Goal: Transaction & Acquisition: Purchase product/service

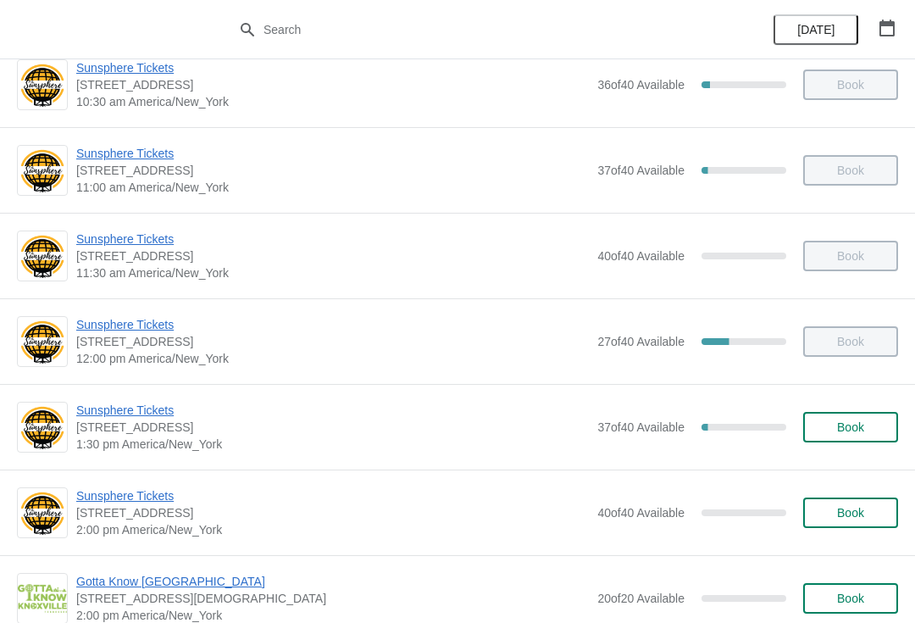
scroll to position [316, 0]
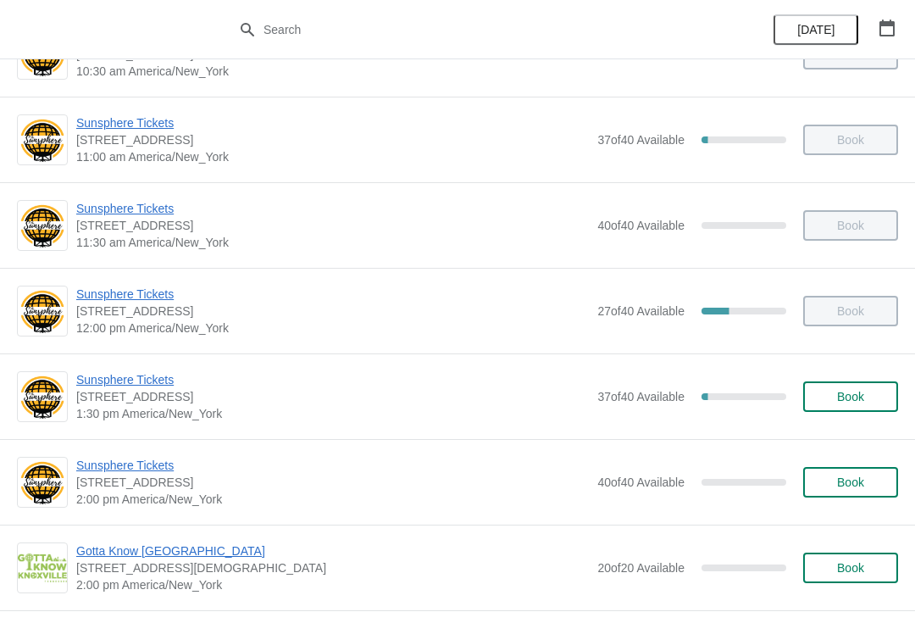
click at [119, 371] on span "Sunsphere Tickets" at bounding box center [332, 379] width 513 height 17
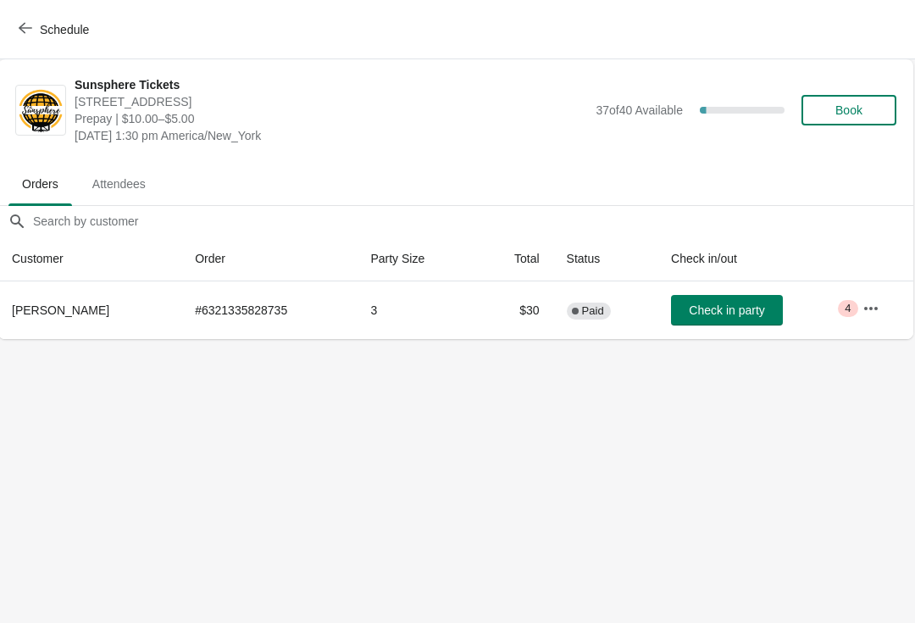
scroll to position [0, 0]
click at [869, 105] on span "Book" at bounding box center [851, 110] width 64 height 14
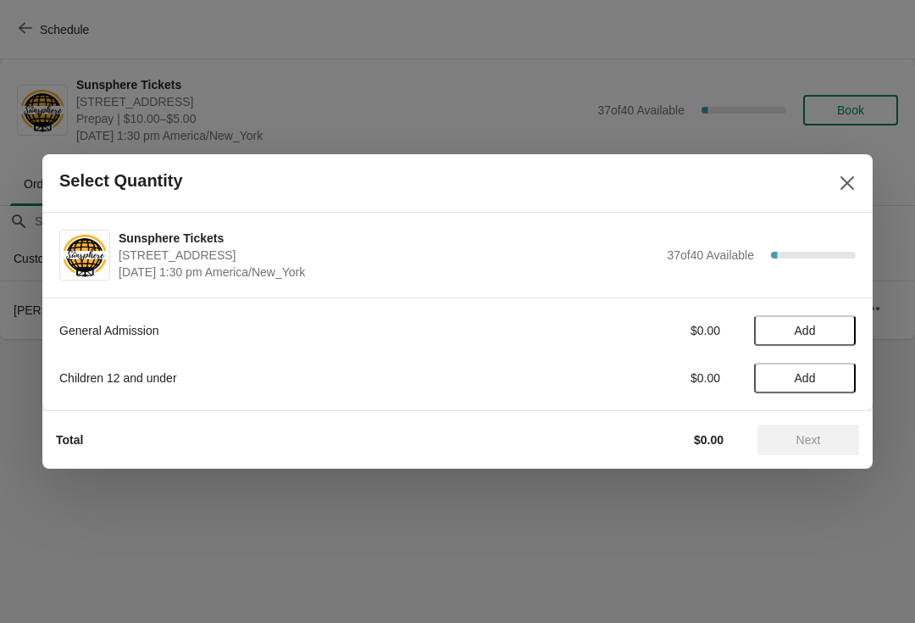
click at [841, 315] on button "Add" at bounding box center [805, 330] width 102 height 31
click at [843, 324] on icon at bounding box center [835, 331] width 18 height 18
click at [841, 425] on button "Next" at bounding box center [809, 440] width 102 height 31
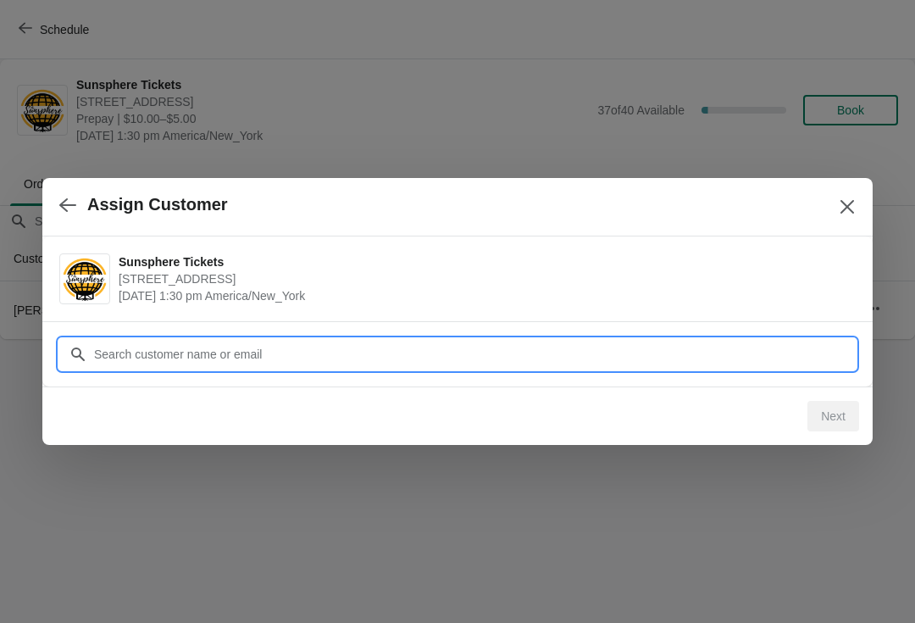
click at [763, 339] on input "Customer" at bounding box center [474, 354] width 763 height 31
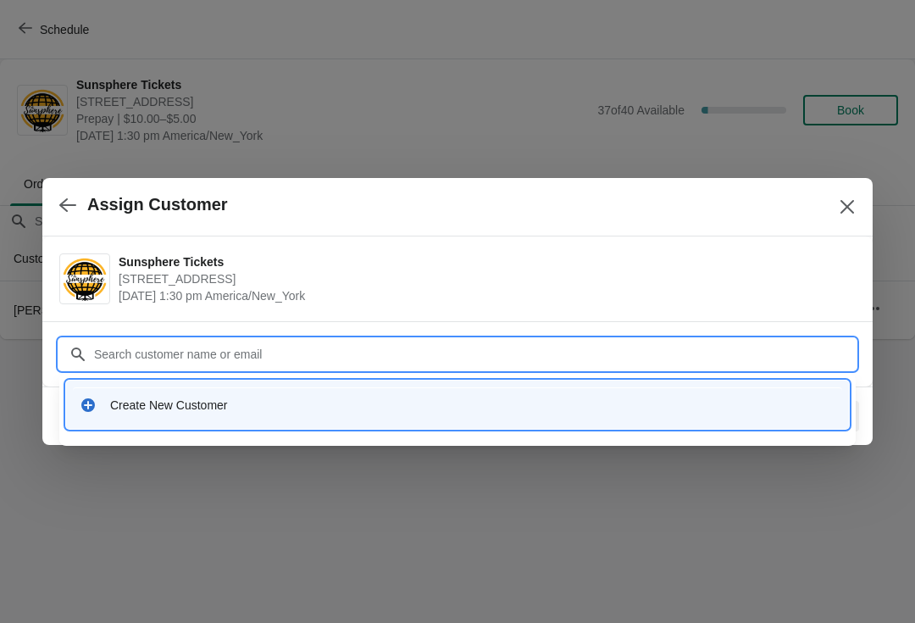
click at [267, 423] on div "Create New Customer" at bounding box center [457, 405] width 783 height 48
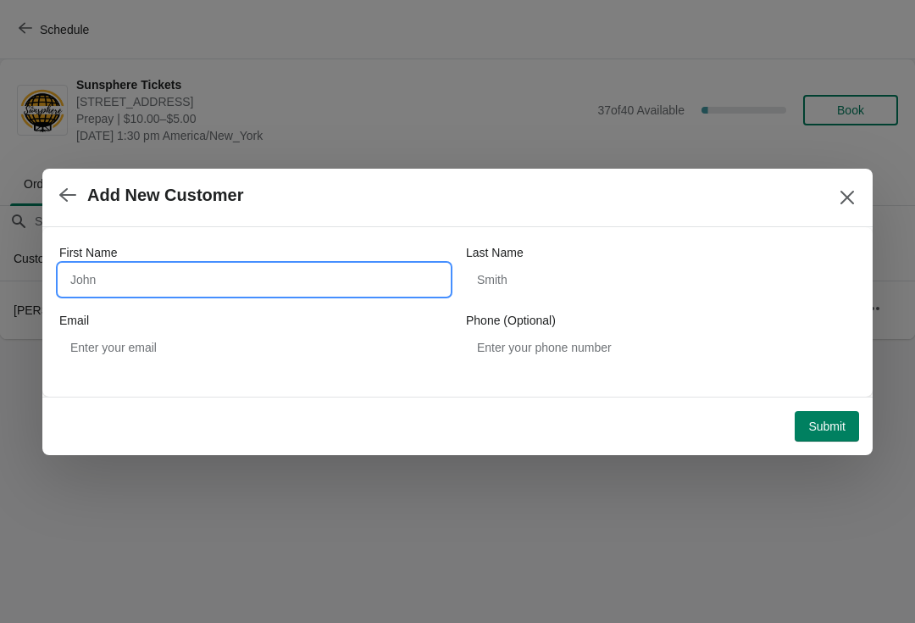
click at [268, 264] on input "First Name" at bounding box center [254, 279] width 390 height 31
type input "Walkin"
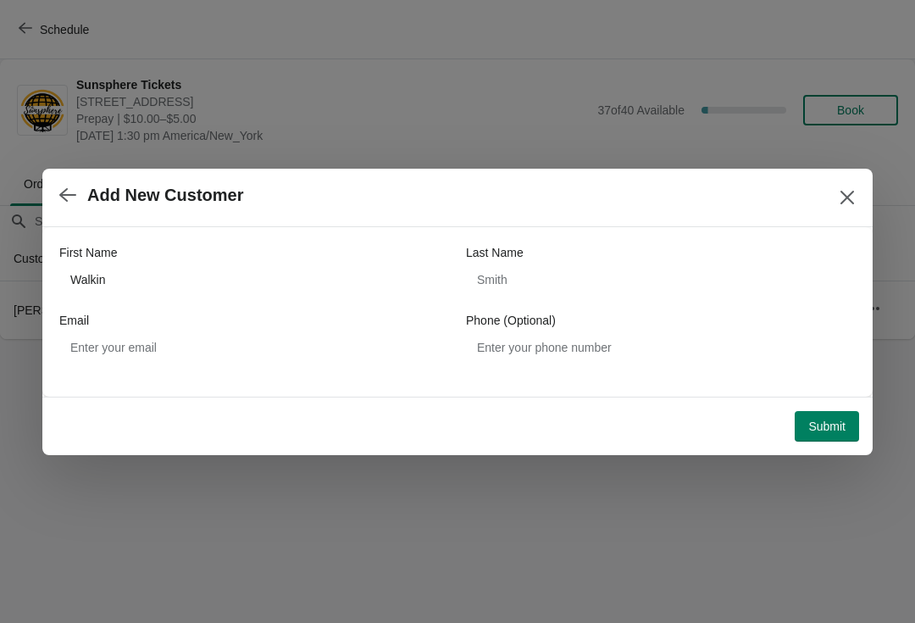
click at [837, 420] on span "Submit" at bounding box center [827, 427] width 37 height 14
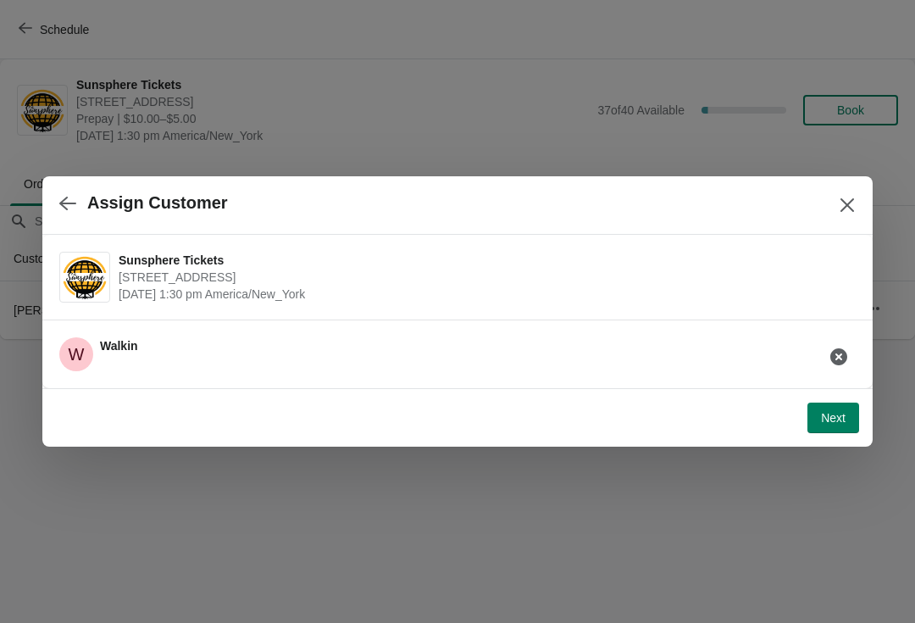
click at [850, 425] on button "Next" at bounding box center [834, 418] width 52 height 31
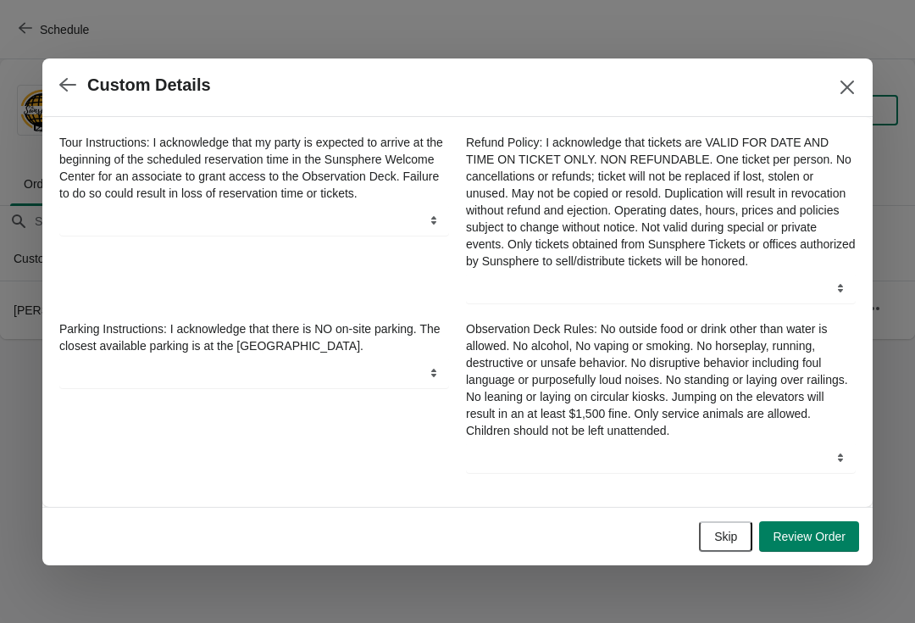
click at [838, 539] on span "Review Order" at bounding box center [809, 537] width 73 height 14
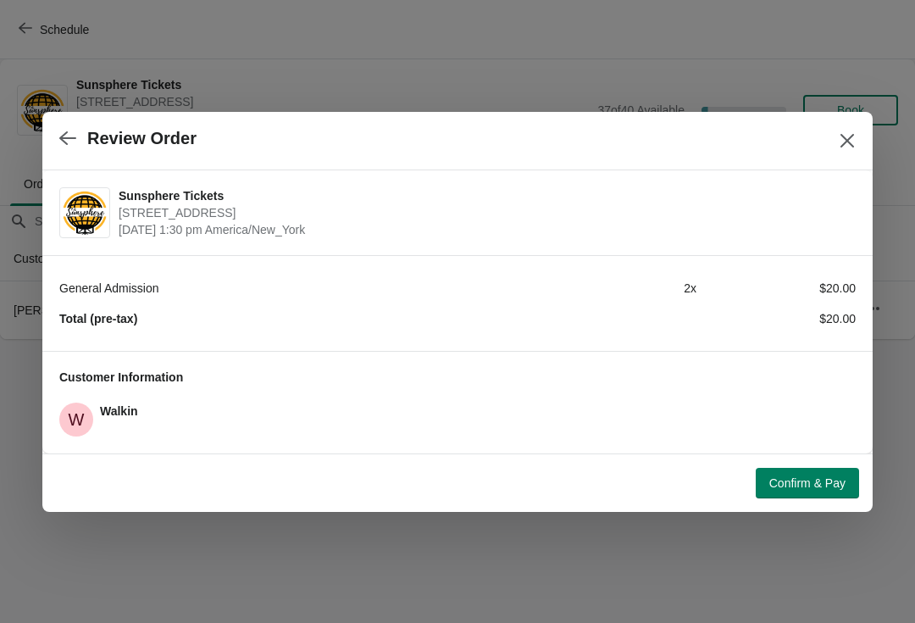
click at [826, 488] on span "Confirm & Pay" at bounding box center [808, 483] width 76 height 14
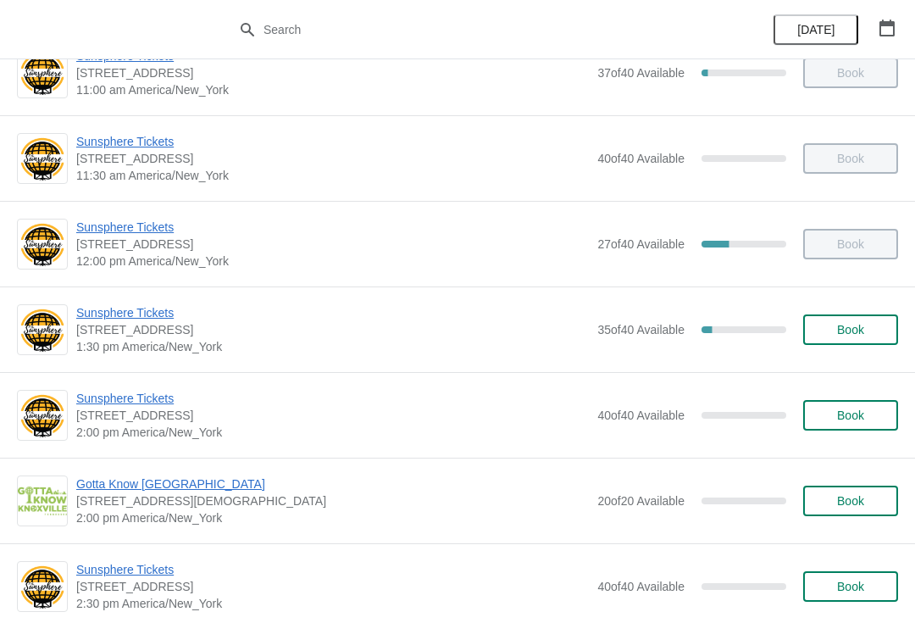
scroll to position [391, 0]
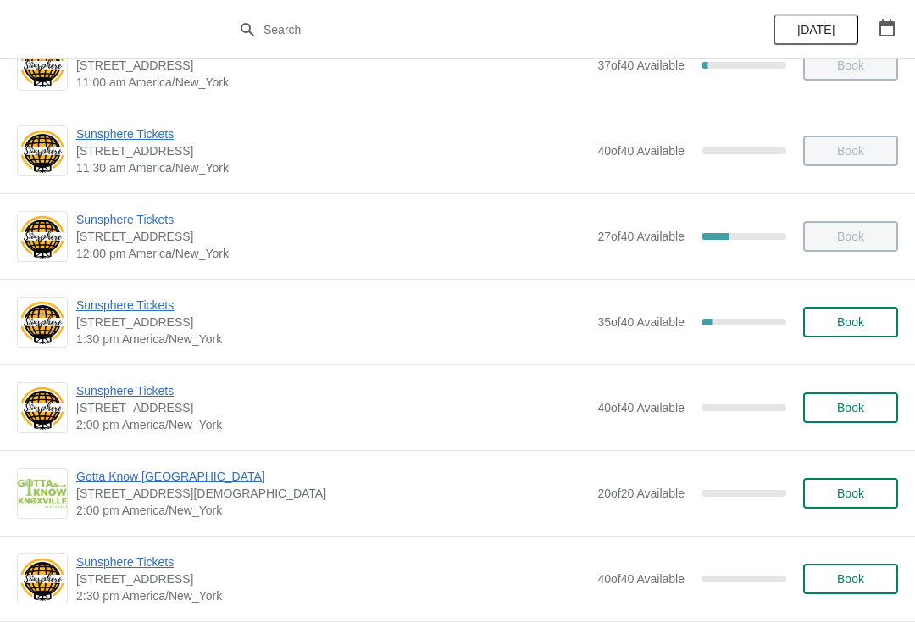
click at [876, 325] on span "Book" at bounding box center [851, 322] width 64 height 14
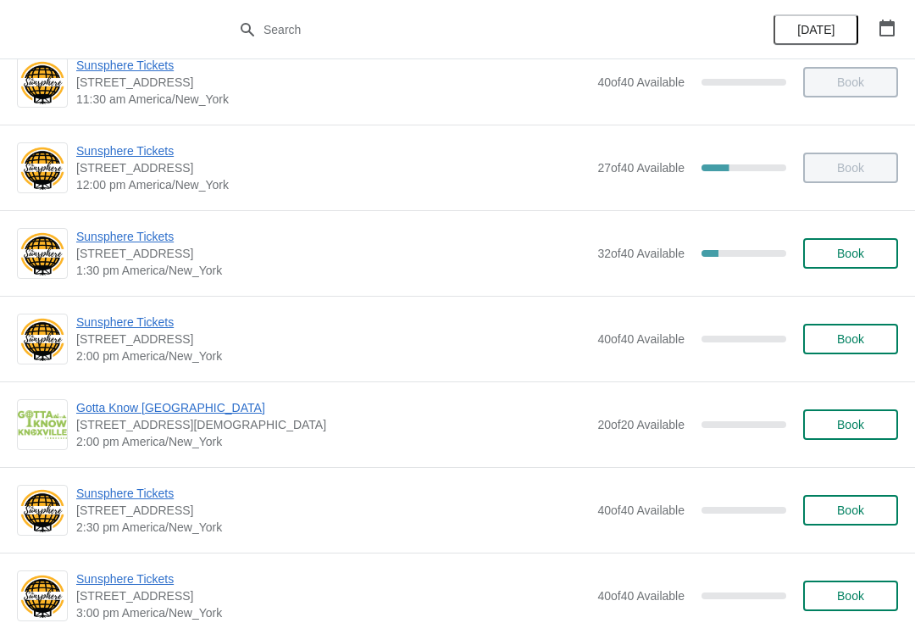
scroll to position [461, 0]
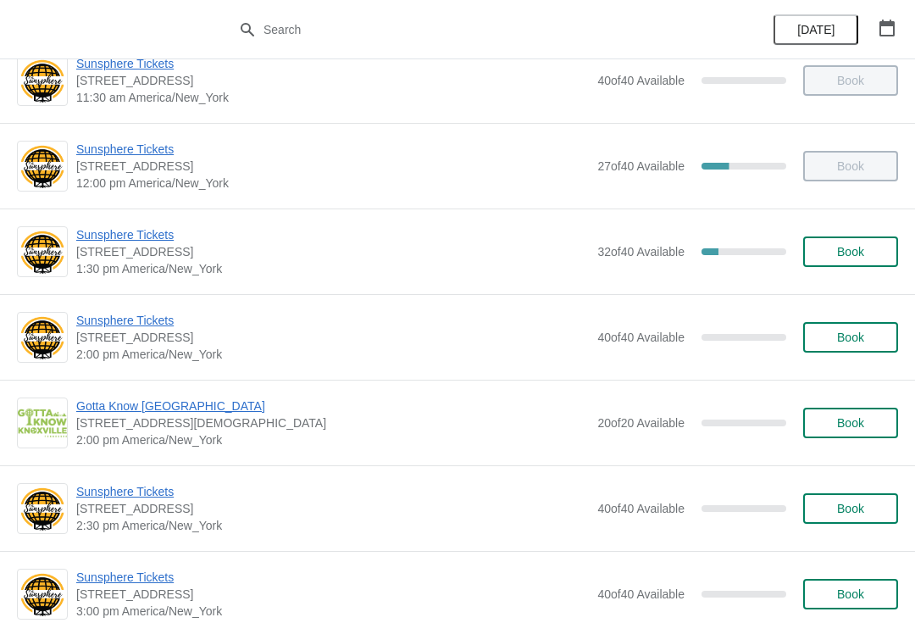
click at [134, 239] on span "Sunsphere Tickets" at bounding box center [332, 234] width 513 height 17
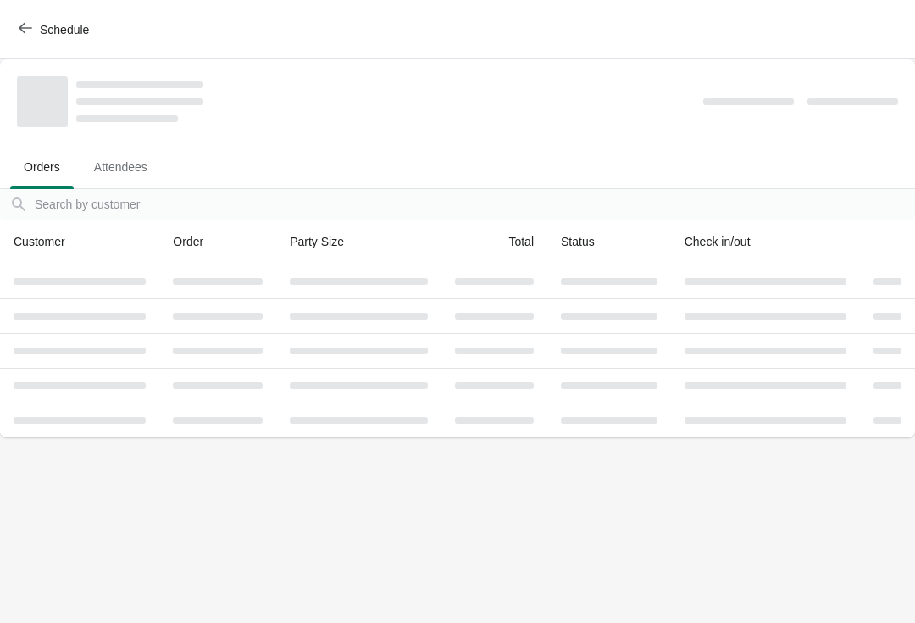
scroll to position [0, 0]
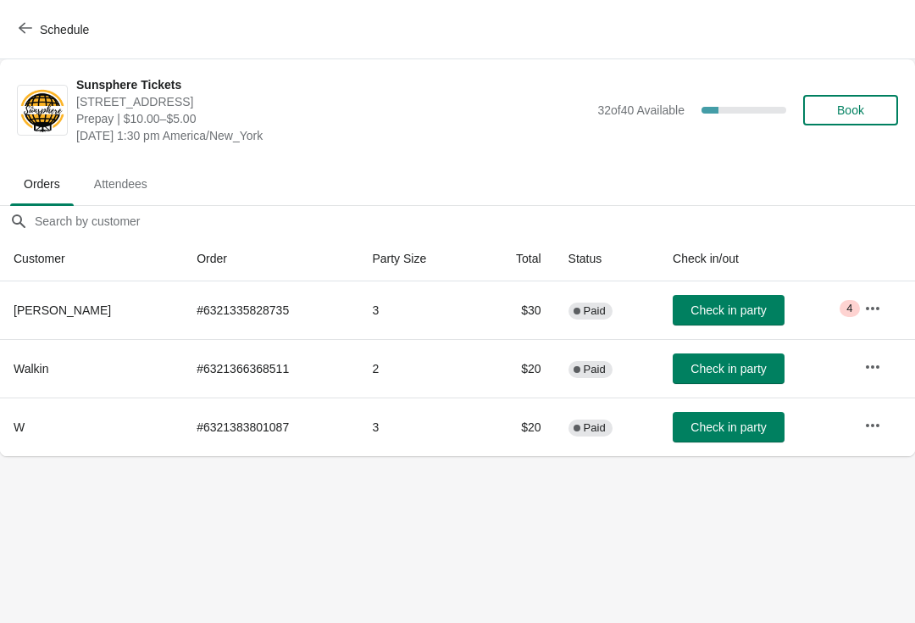
click at [861, 110] on span "Book" at bounding box center [850, 110] width 27 height 14
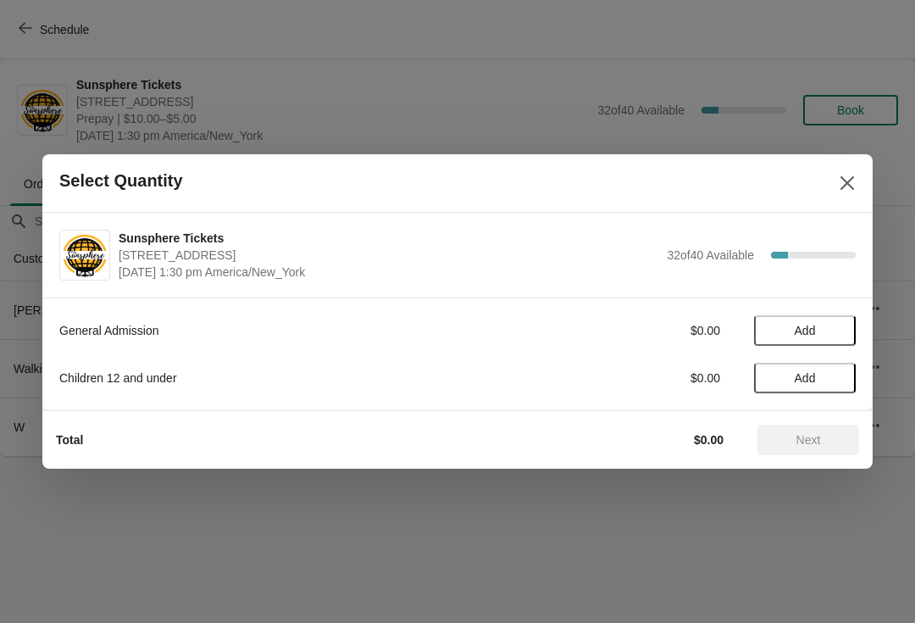
click at [839, 334] on span "Add" at bounding box center [805, 331] width 71 height 14
click at [837, 316] on div "General Admission $10.00 1" at bounding box center [457, 330] width 797 height 31
click at [837, 327] on icon at bounding box center [835, 331] width 18 height 18
click at [835, 363] on button "Add" at bounding box center [805, 378] width 102 height 31
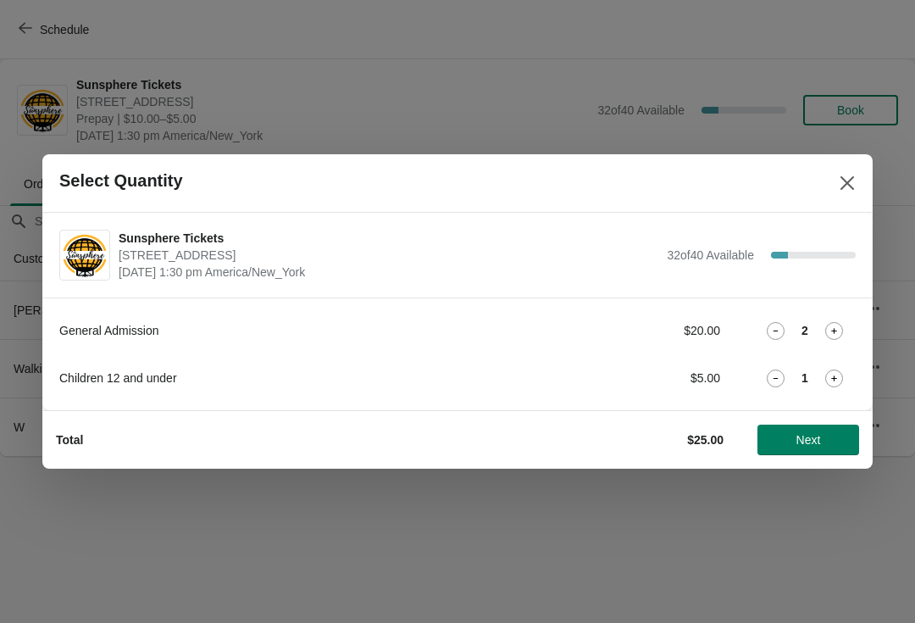
click at [833, 373] on icon at bounding box center [835, 379] width 18 height 18
click at [845, 442] on span "Next" at bounding box center [808, 440] width 75 height 14
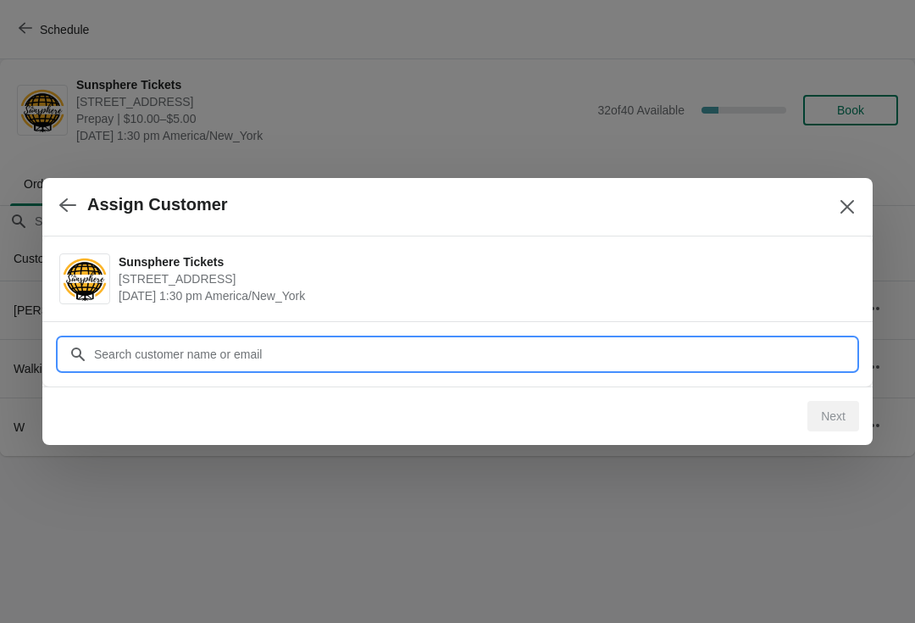
click at [457, 456] on div "Assign Customer Sunsphere Tickets [STREET_ADDRESS] [DATE] 1:30 pm [GEOGRAPHIC_D…" at bounding box center [457, 456] width 915 height 0
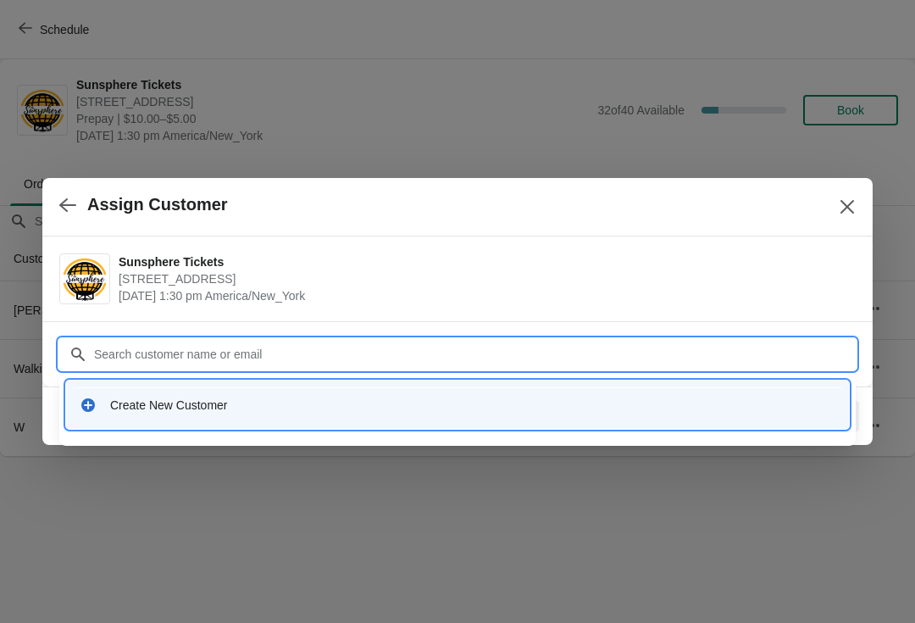
click at [255, 414] on div "Create New Customer" at bounding box center [458, 404] width 770 height 35
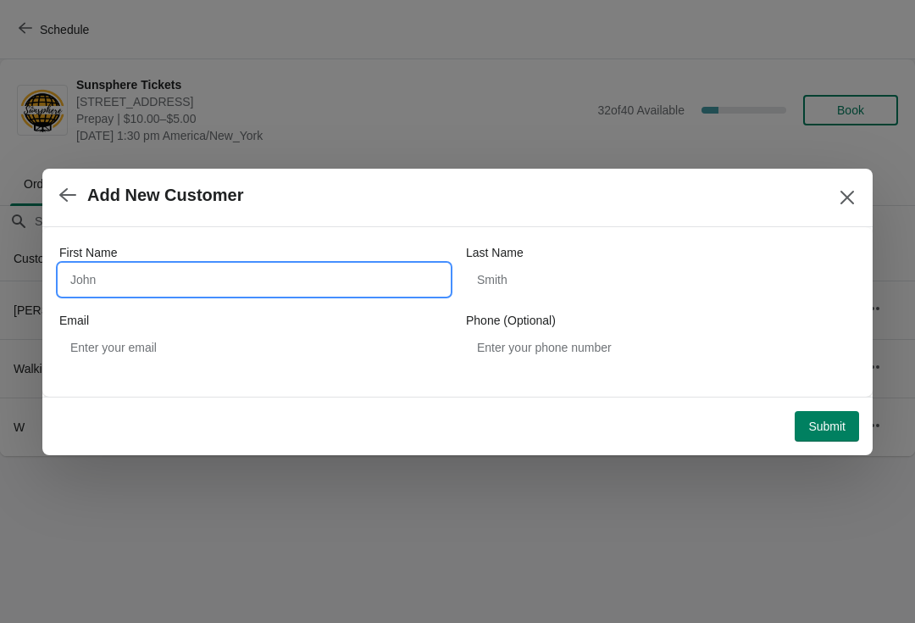
click at [225, 269] on input "First Name" at bounding box center [254, 279] width 390 height 31
type input "Walkin"
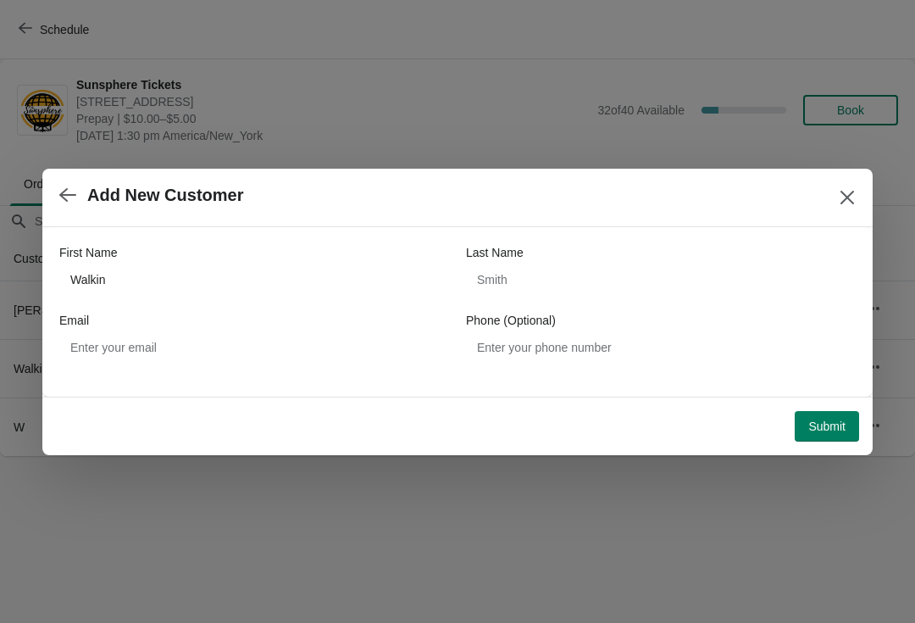
click at [839, 423] on span "Submit" at bounding box center [827, 427] width 37 height 14
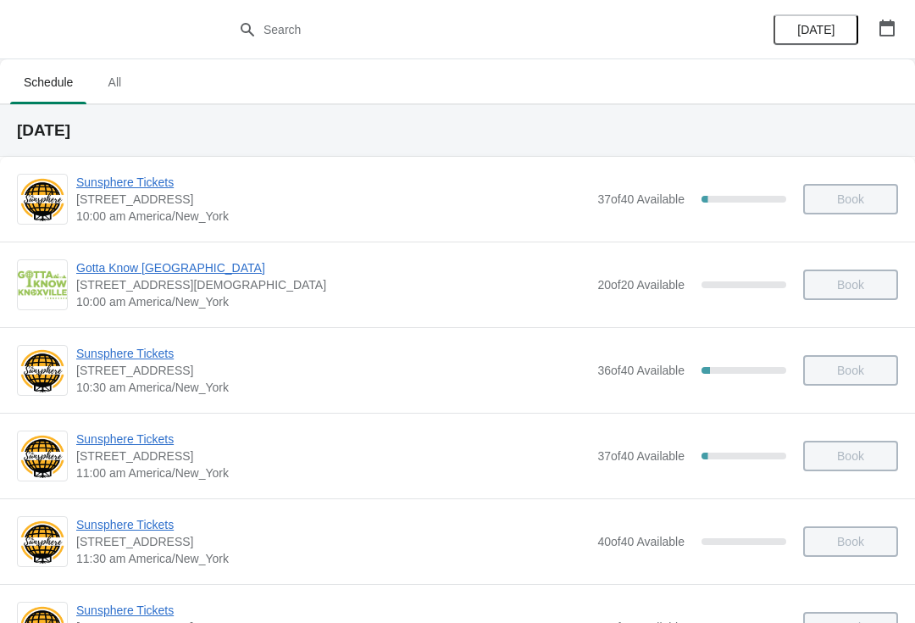
click at [902, 27] on button "button" at bounding box center [887, 28] width 31 height 31
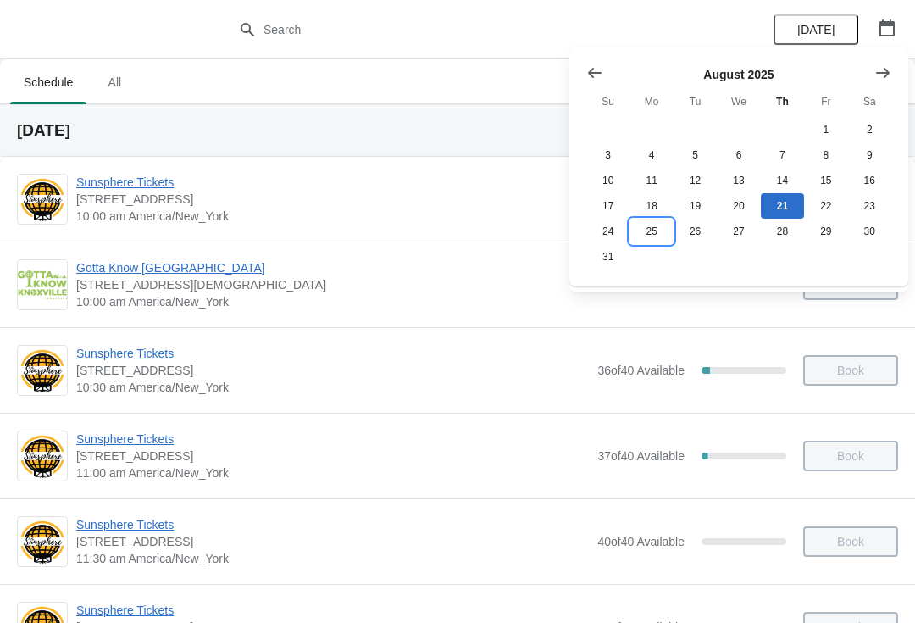
click at [657, 236] on button "25" at bounding box center [651, 231] width 43 height 25
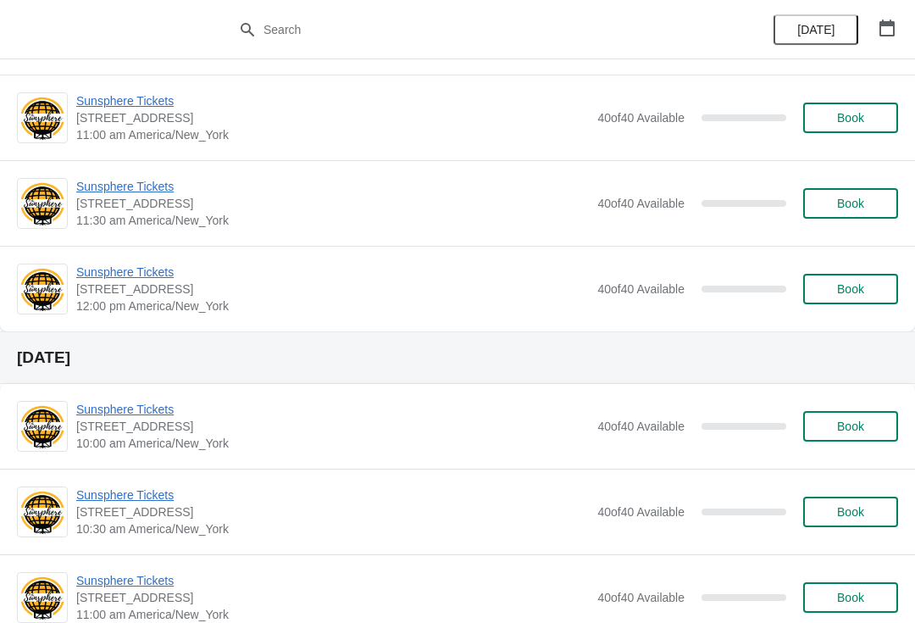
scroll to position [1331, 0]
